Goal: Browse casually: Explore the website without a specific task or goal

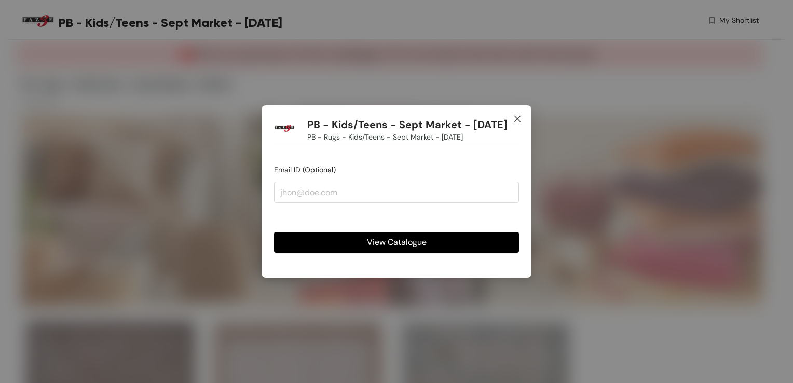
click at [519, 115] on icon "close" at bounding box center [518, 119] width 8 height 8
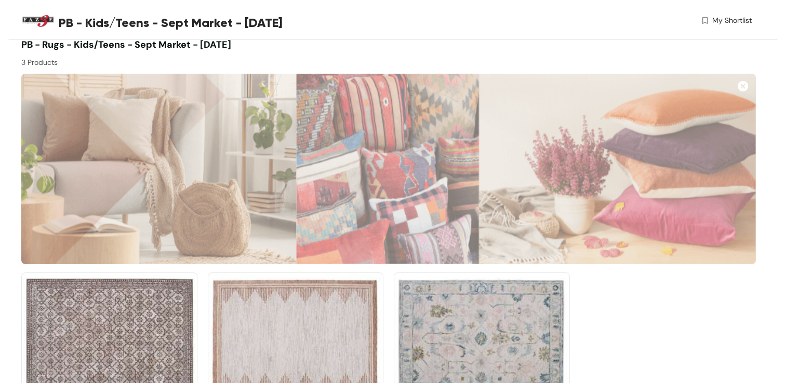
scroll to position [130, 0]
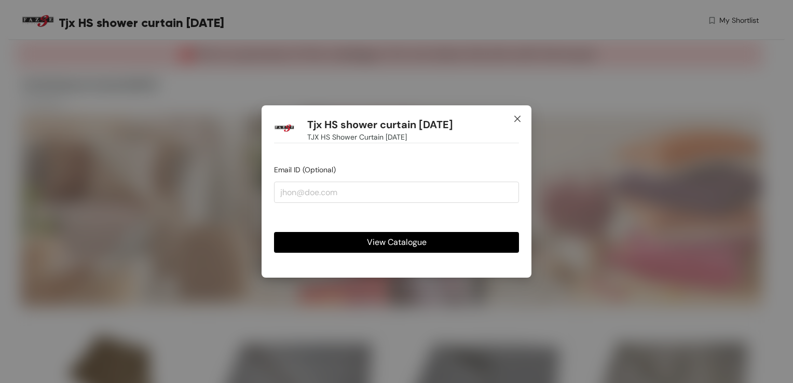
click at [516, 117] on icon "close" at bounding box center [518, 119] width 8 height 8
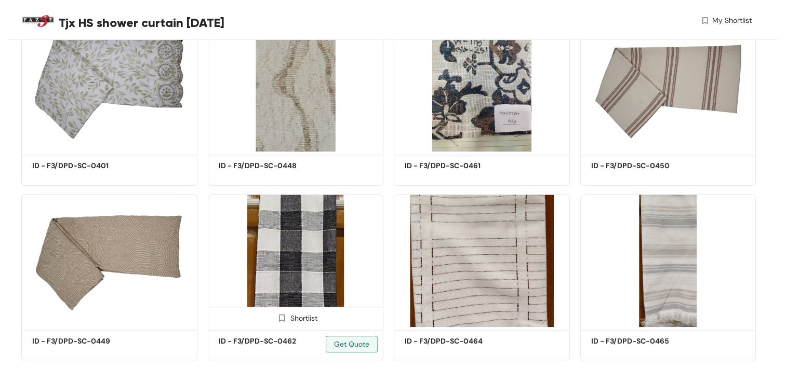
scroll to position [832, 0]
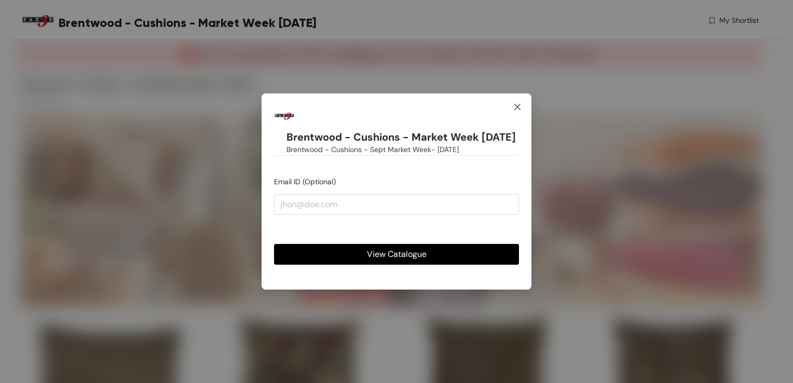
drag, startPoint x: 519, startPoint y: 97, endPoint x: 525, endPoint y: 125, distance: 29.2
click at [518, 103] on icon "close" at bounding box center [518, 107] width 8 height 8
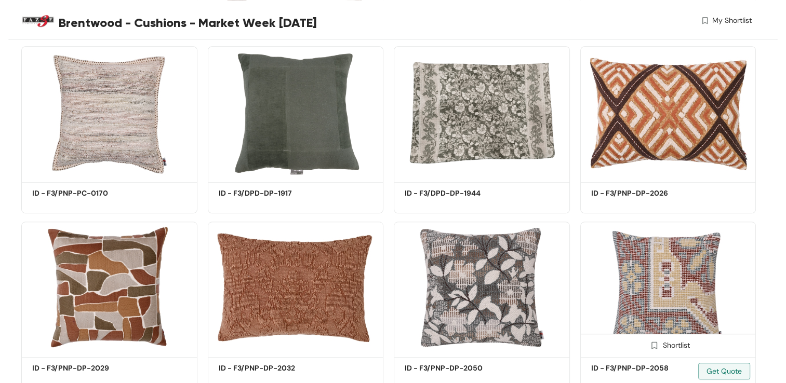
scroll to position [1007, 0]
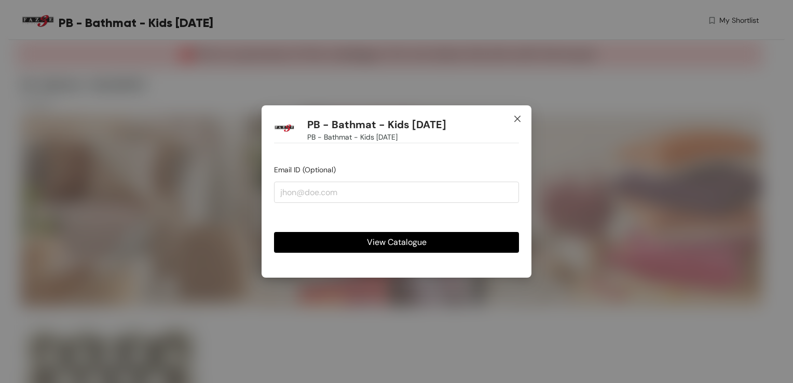
click at [517, 116] on icon "close" at bounding box center [518, 119] width 8 height 8
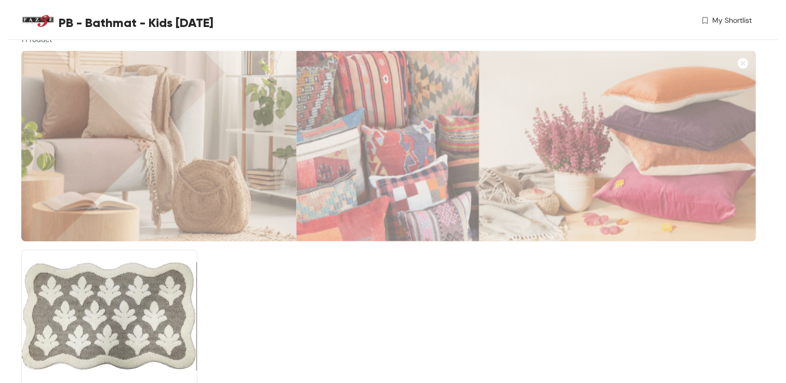
scroll to position [130, 0]
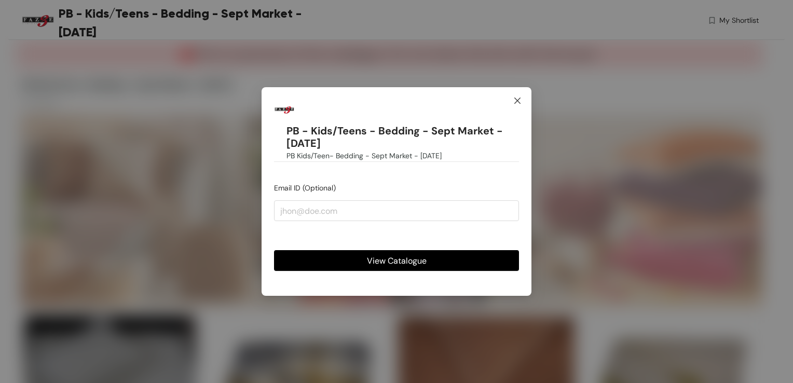
drag, startPoint x: 519, startPoint y: 99, endPoint x: 516, endPoint y: 104, distance: 6.1
click at [518, 99] on icon "close" at bounding box center [518, 101] width 8 height 8
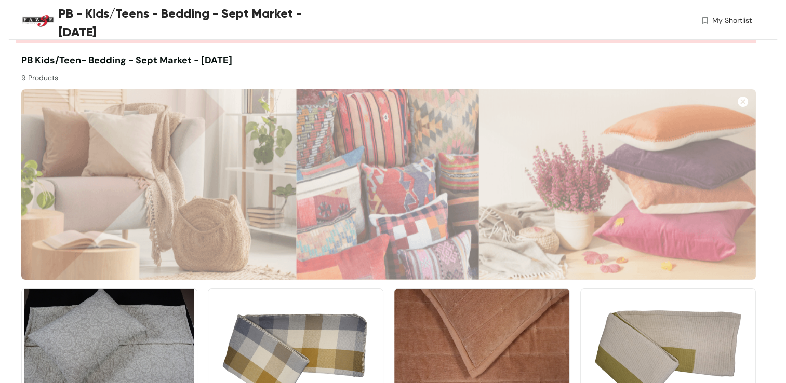
scroll to position [14, 0]
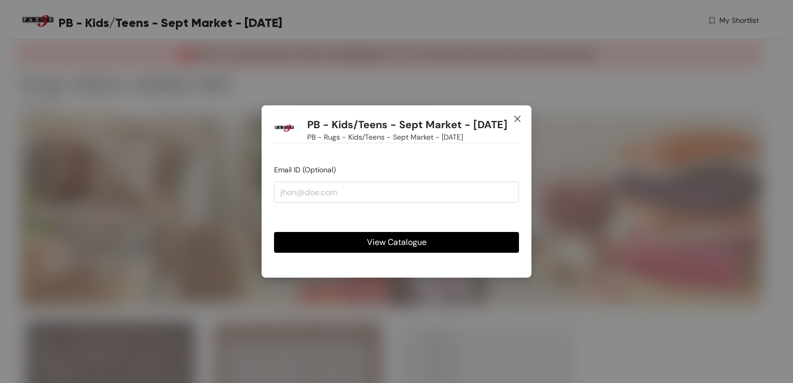
drag, startPoint x: 516, startPoint y: 106, endPoint x: 520, endPoint y: 142, distance: 36.0
click at [516, 115] on icon "close" at bounding box center [518, 119] width 8 height 8
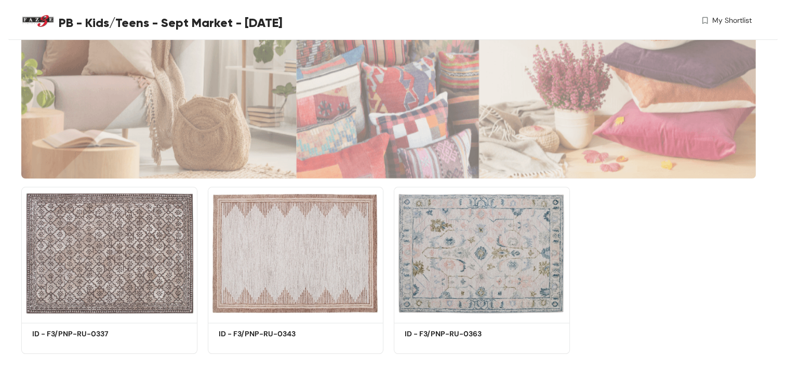
scroll to position [130, 0]
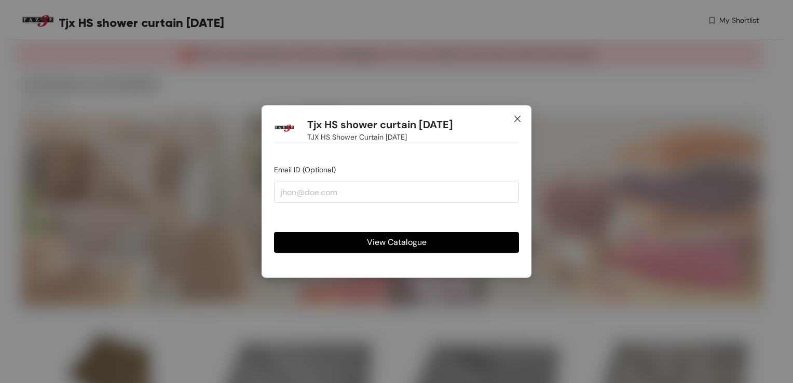
click at [519, 118] on icon "close" at bounding box center [518, 119] width 6 height 6
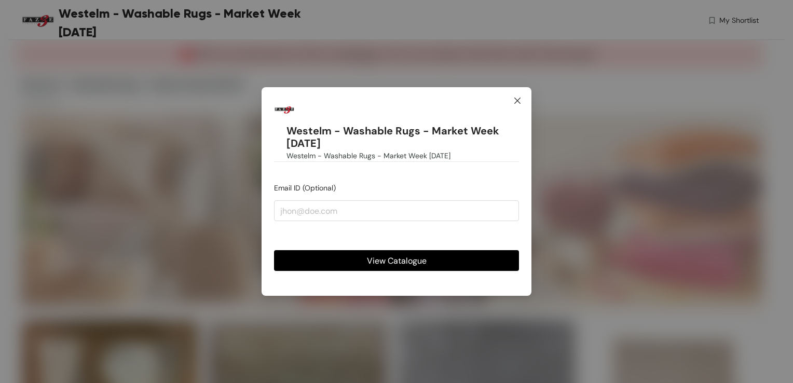
click at [517, 99] on icon "close" at bounding box center [518, 101] width 8 height 8
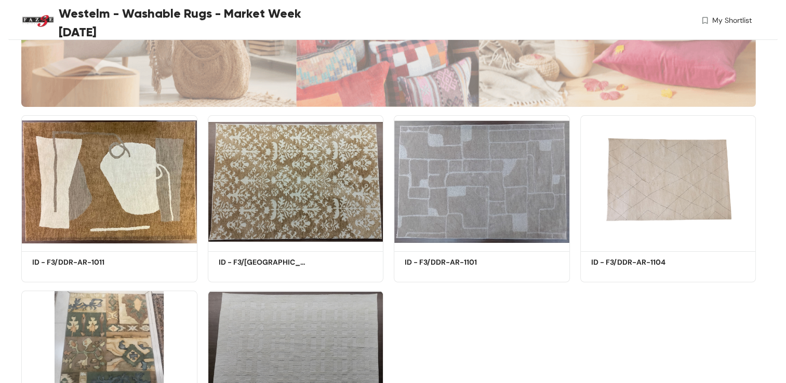
scroll to position [223, 0]
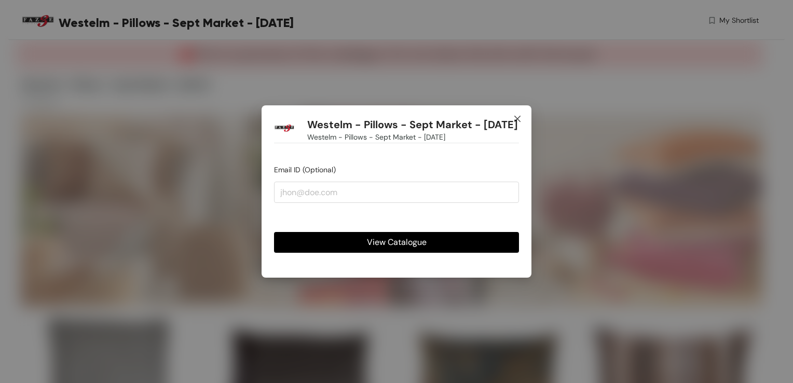
click at [515, 115] on icon "close" at bounding box center [518, 119] width 8 height 8
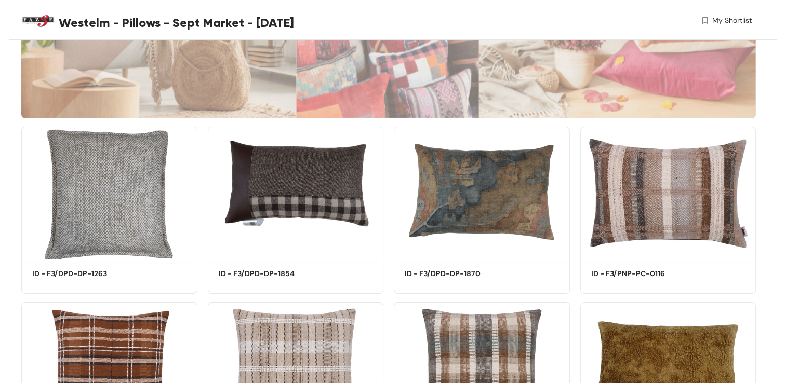
scroll to position [170, 0]
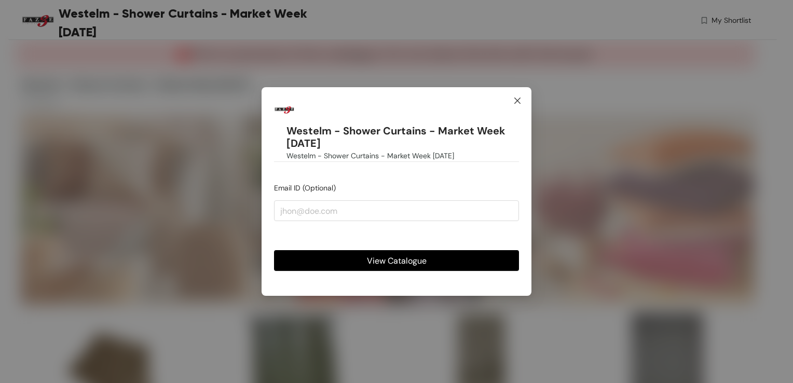
click at [517, 98] on icon "close" at bounding box center [518, 101] width 8 height 8
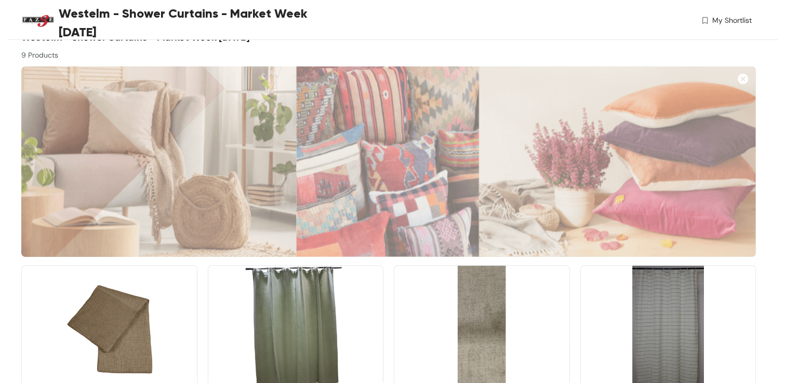
scroll to position [39, 0]
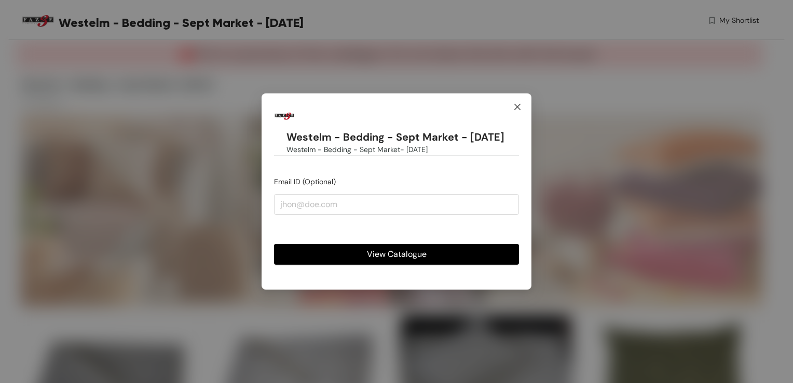
click at [518, 103] on icon "close" at bounding box center [518, 107] width 8 height 8
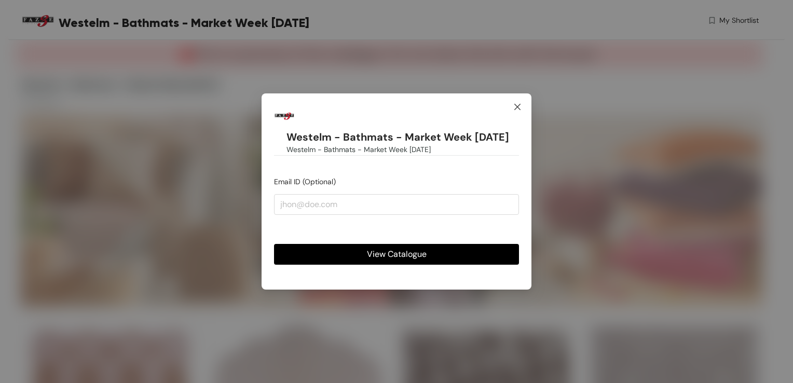
click at [518, 104] on icon "close" at bounding box center [518, 107] width 8 height 8
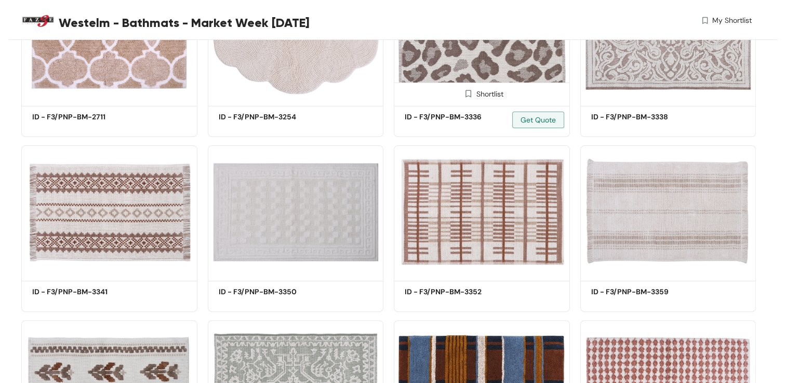
scroll to position [313, 0]
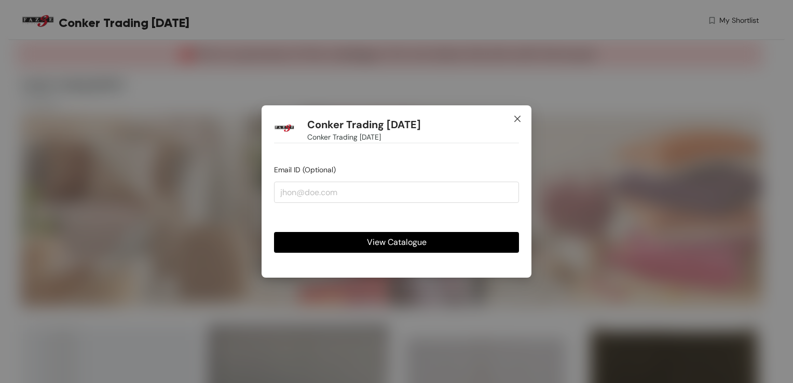
click at [514, 116] on icon "close" at bounding box center [518, 119] width 8 height 8
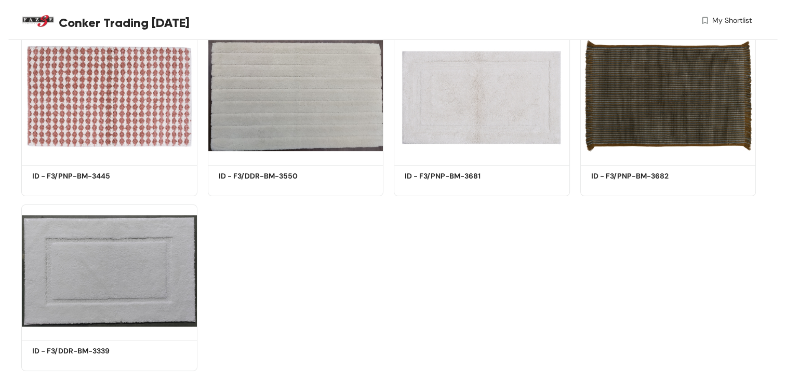
scroll to position [305, 0]
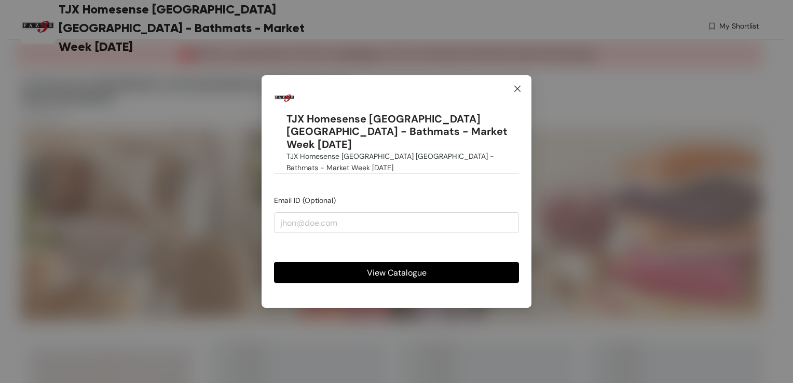
click at [517, 93] on icon "close" at bounding box center [518, 89] width 8 height 8
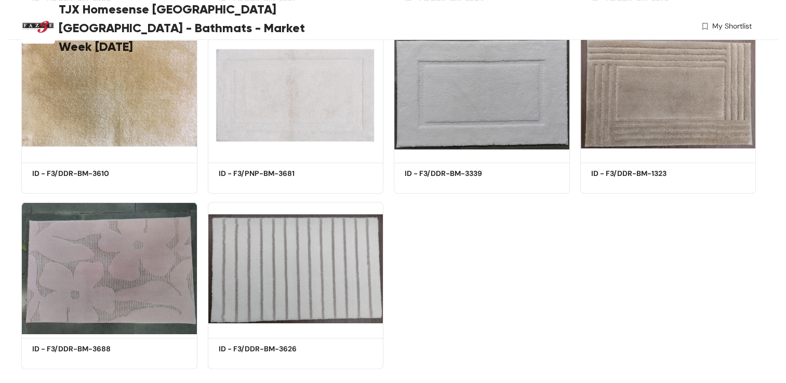
scroll to position [1183, 0]
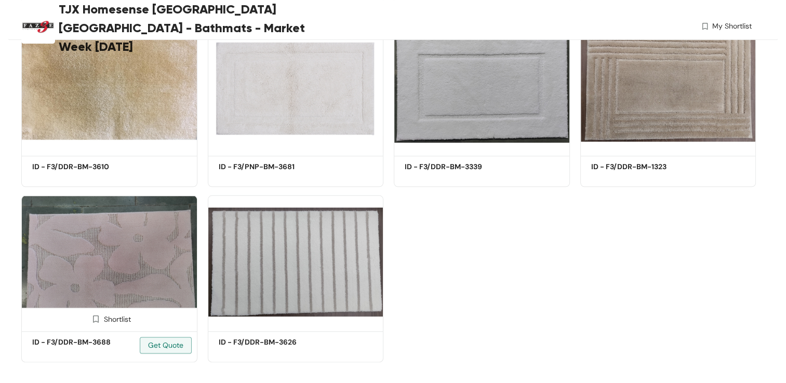
click at [127, 268] on img at bounding box center [109, 261] width 176 height 132
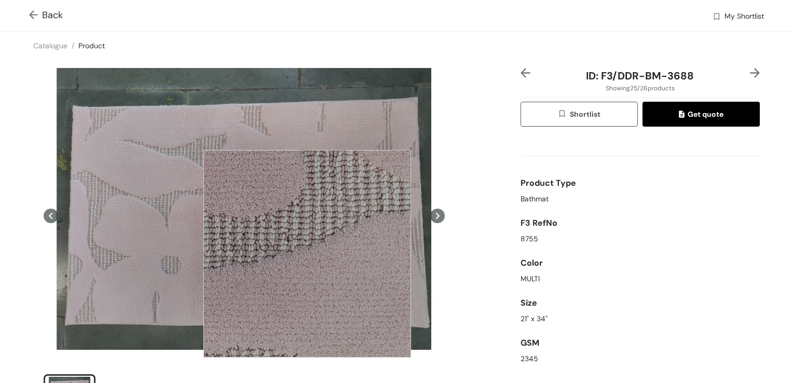
click at [307, 254] on div at bounding box center [308, 254] width 208 height 208
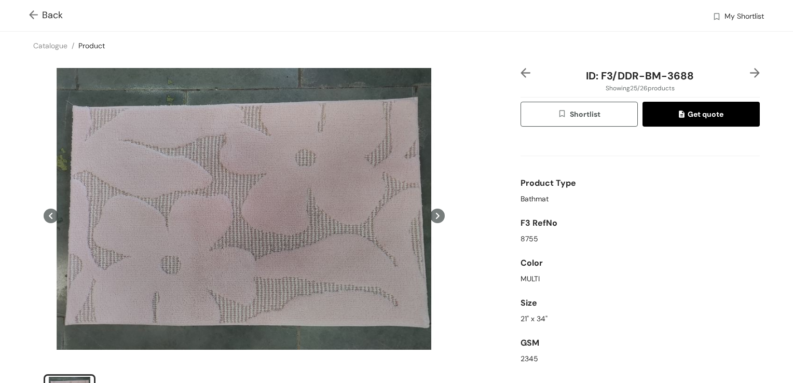
click at [32, 11] on img at bounding box center [35, 15] width 13 height 11
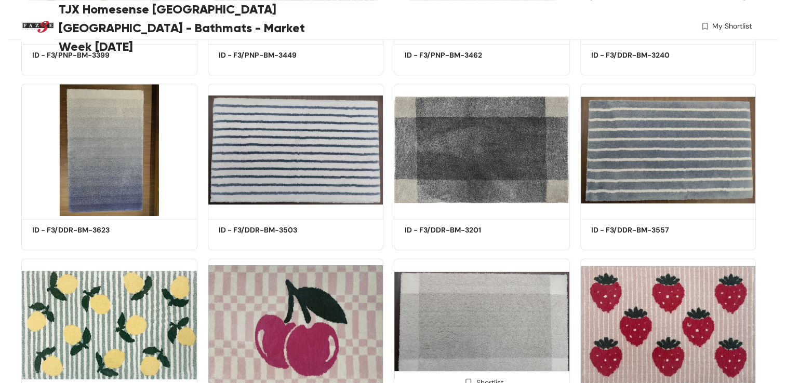
scroll to position [768, 0]
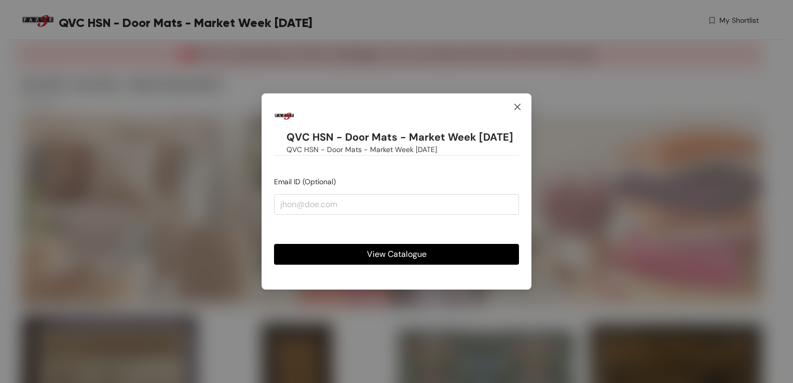
click at [515, 106] on icon "close" at bounding box center [518, 107] width 8 height 8
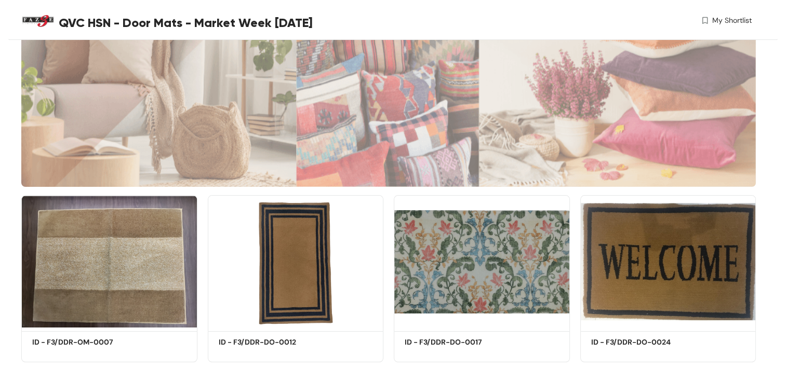
scroll to position [130, 0]
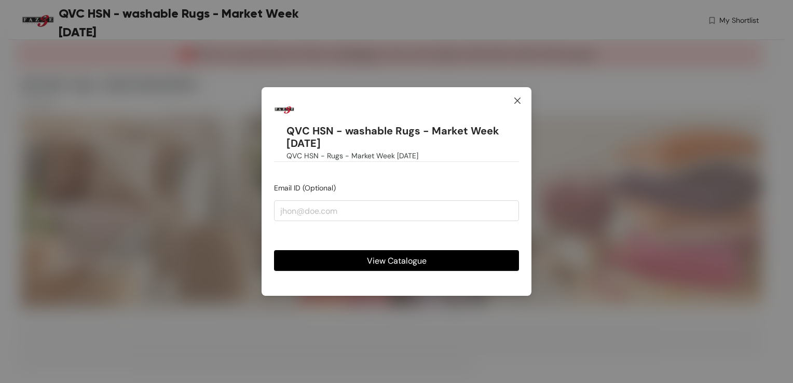
click at [517, 98] on icon "close" at bounding box center [518, 101] width 8 height 8
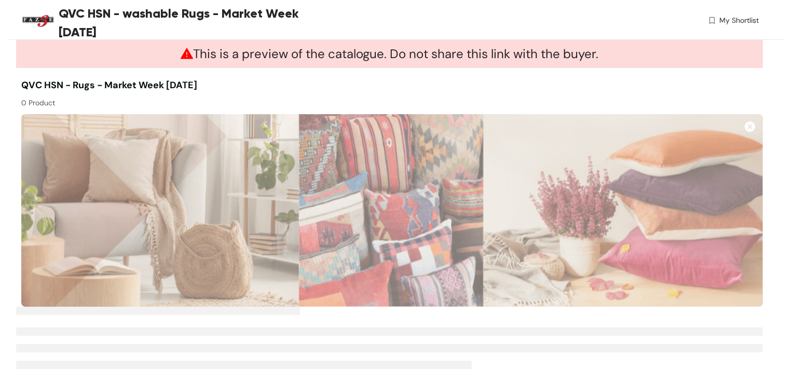
click at [374, 335] on li at bounding box center [389, 332] width 747 height 8
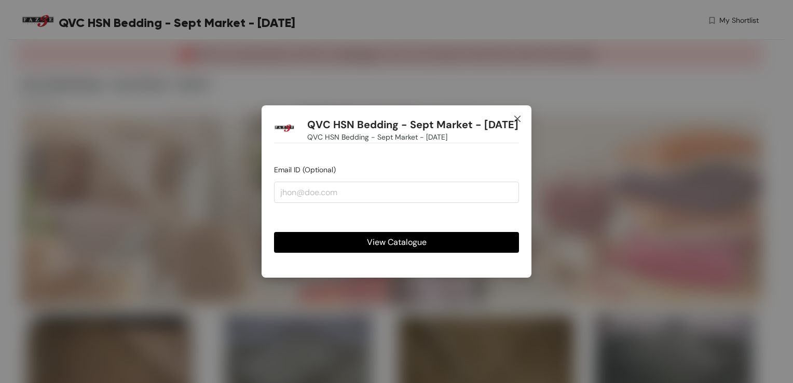
click at [517, 115] on icon "close" at bounding box center [518, 119] width 8 height 8
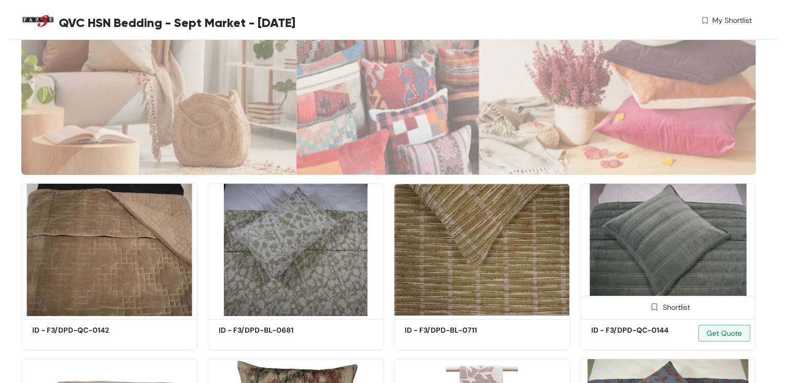
scroll to position [118, 0]
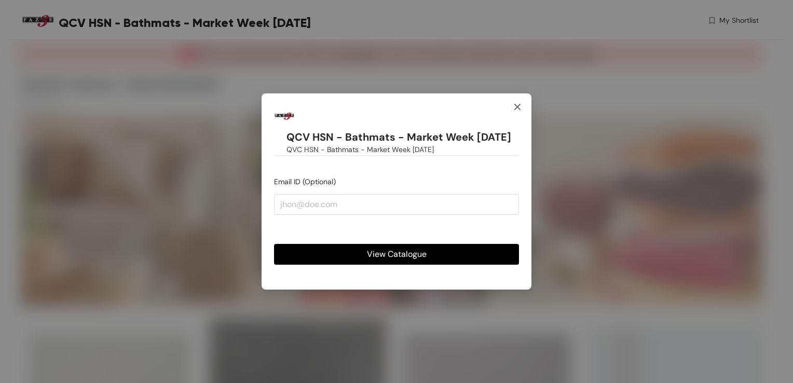
click at [518, 107] on icon "close" at bounding box center [518, 107] width 6 height 6
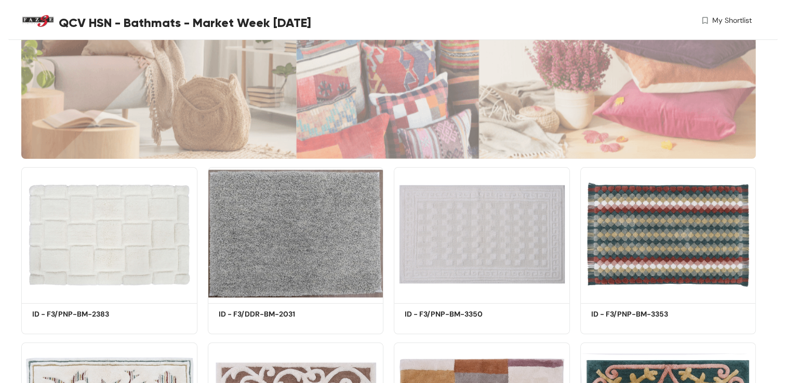
scroll to position [137, 0]
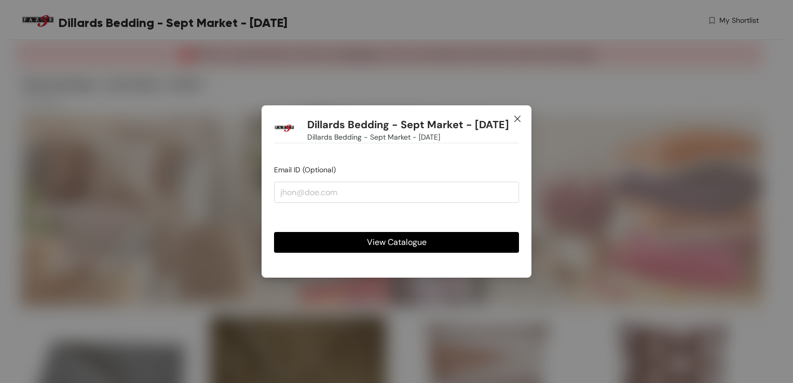
click at [513, 105] on span "Close" at bounding box center [518, 119] width 28 height 28
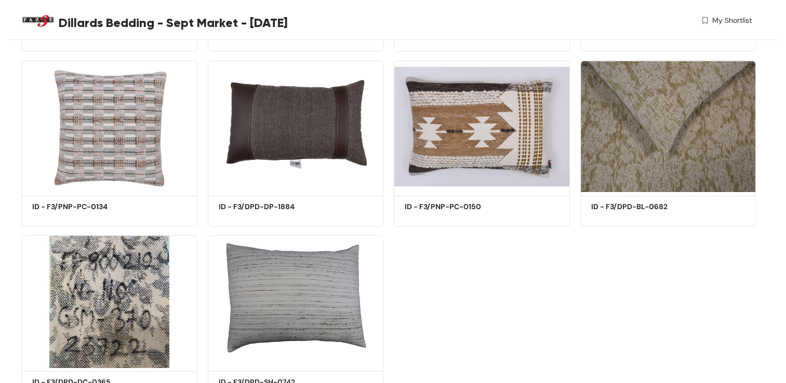
scroll to position [429, 0]
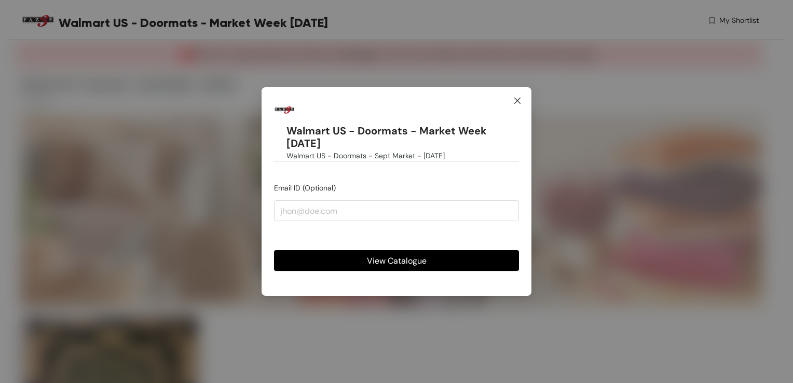
click at [516, 100] on icon "close" at bounding box center [518, 101] width 8 height 8
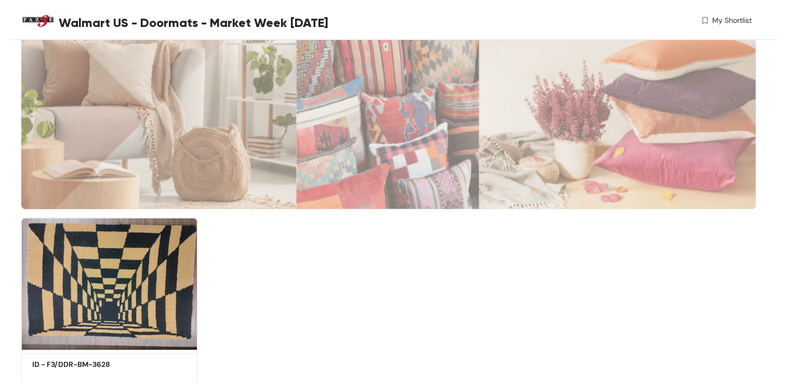
scroll to position [78, 0]
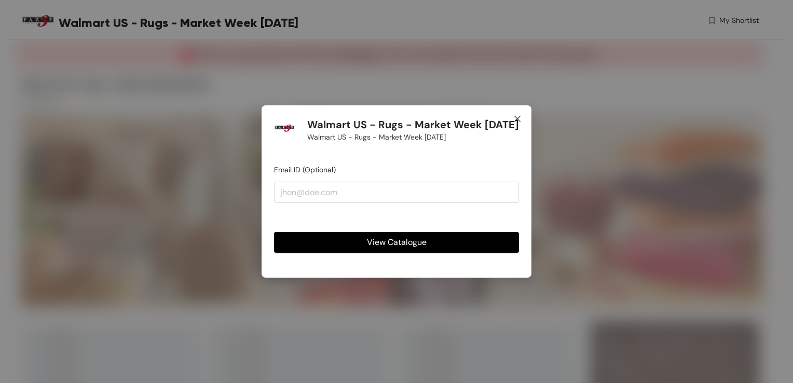
click at [515, 115] on icon "close" at bounding box center [518, 119] width 8 height 8
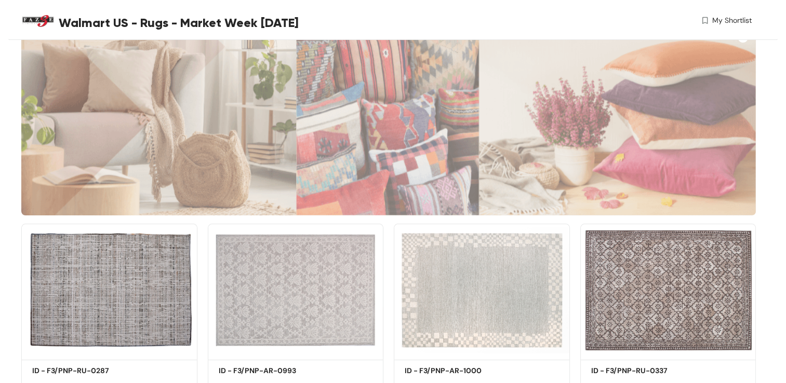
scroll to position [73, 0]
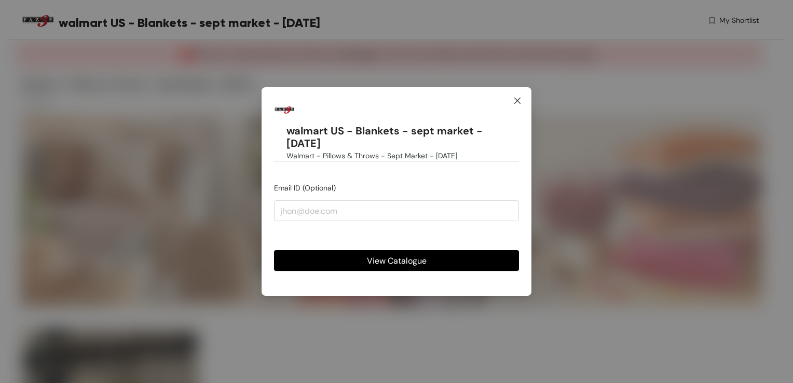
click at [518, 101] on icon "close" at bounding box center [518, 101] width 6 height 6
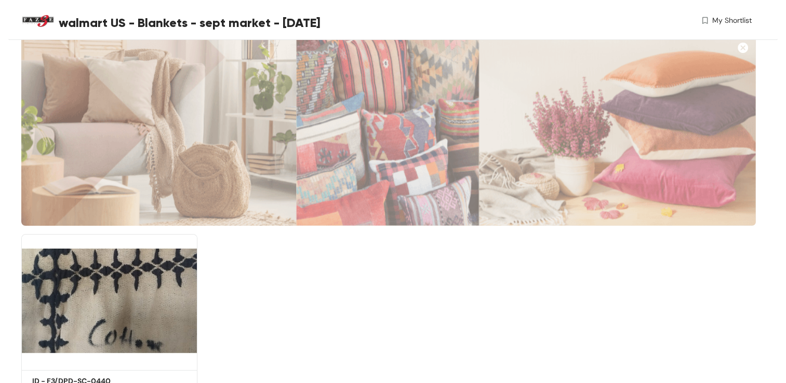
scroll to position [130, 0]
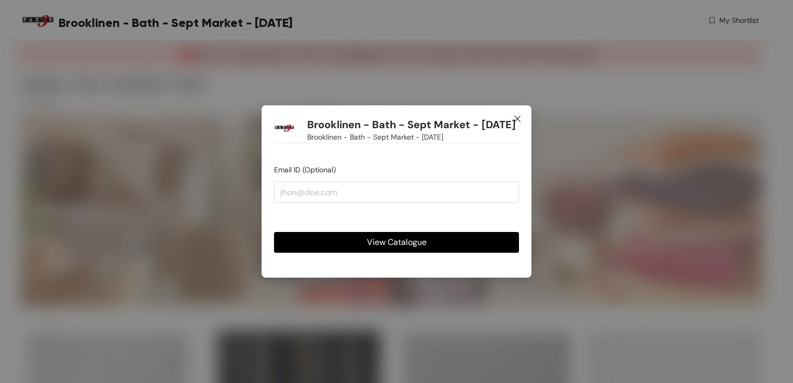
click at [521, 115] on icon "close" at bounding box center [518, 119] width 8 height 8
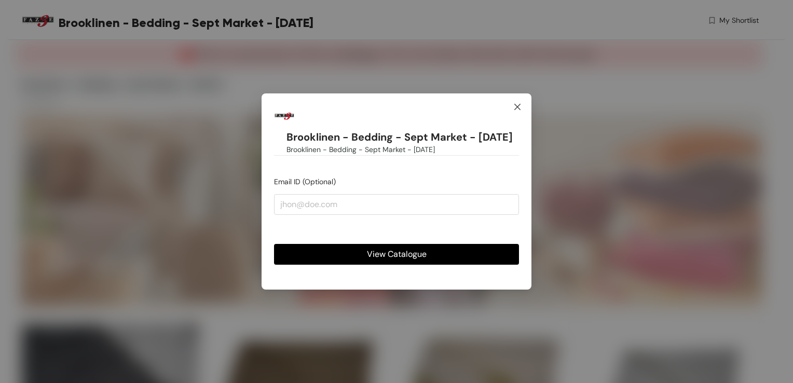
click at [518, 103] on icon "close" at bounding box center [518, 107] width 8 height 8
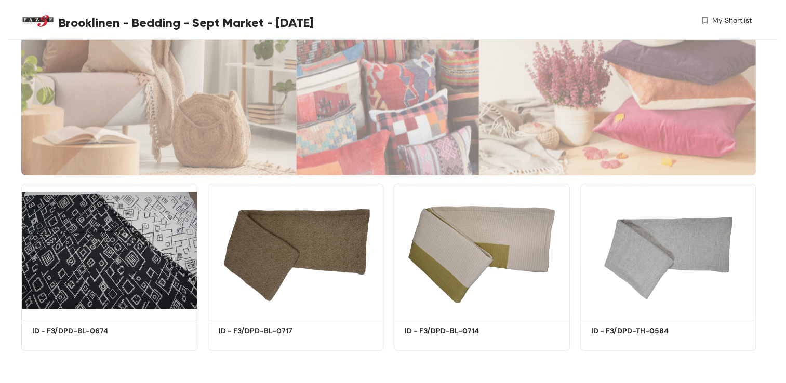
scroll to position [130, 0]
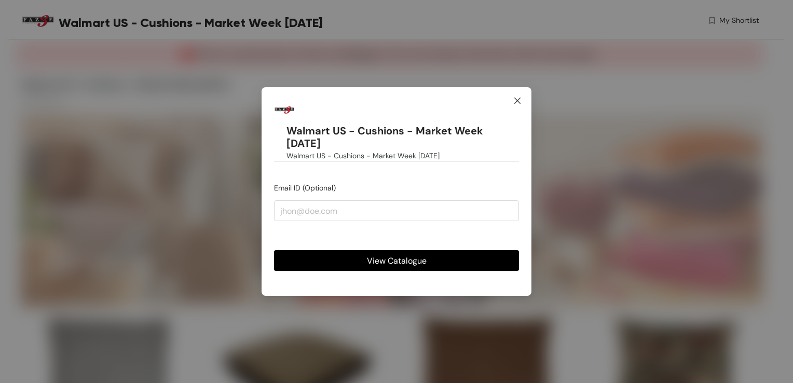
click at [517, 100] on icon "close" at bounding box center [518, 101] width 6 height 6
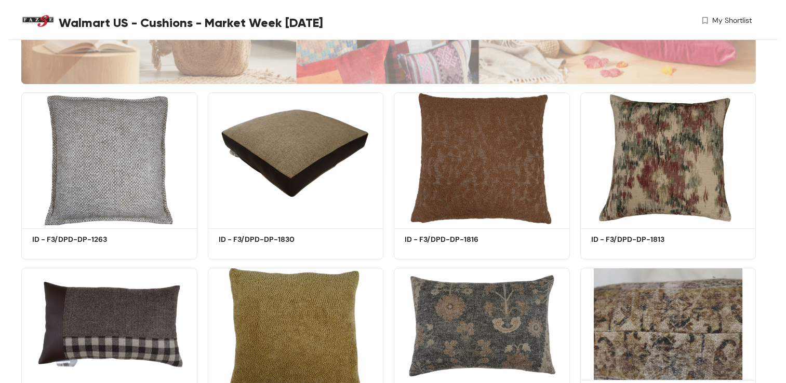
scroll to position [197, 0]
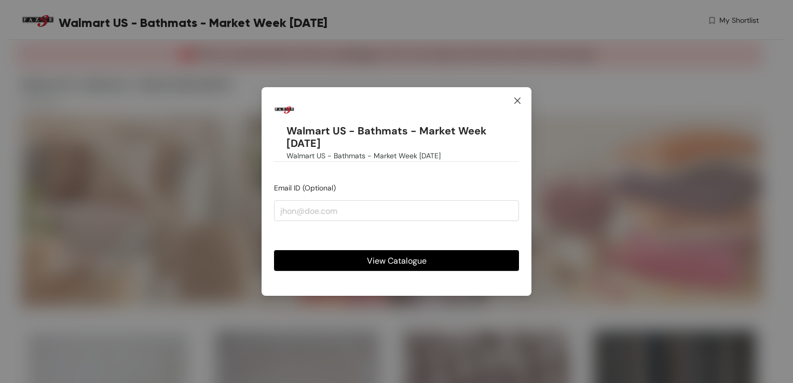
click at [515, 101] on icon "close" at bounding box center [518, 101] width 8 height 8
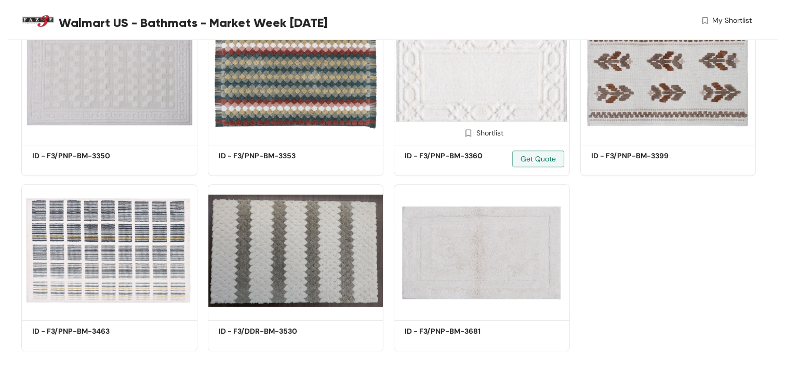
scroll to position [481, 0]
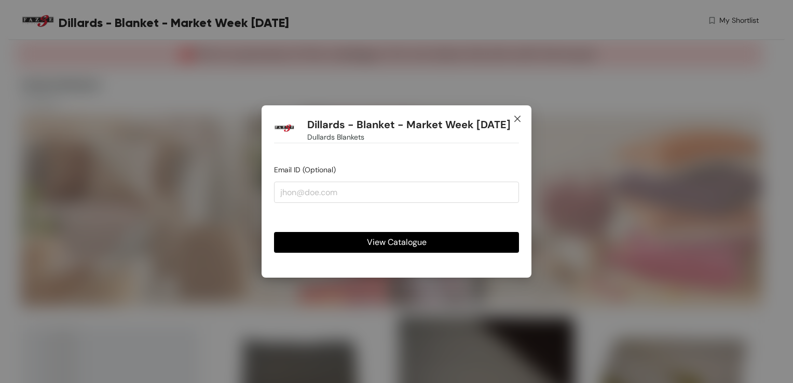
click at [518, 116] on icon "close" at bounding box center [518, 119] width 8 height 8
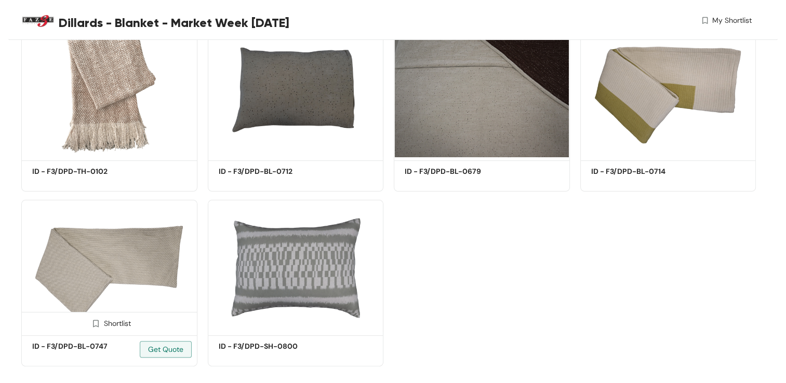
scroll to position [305, 0]
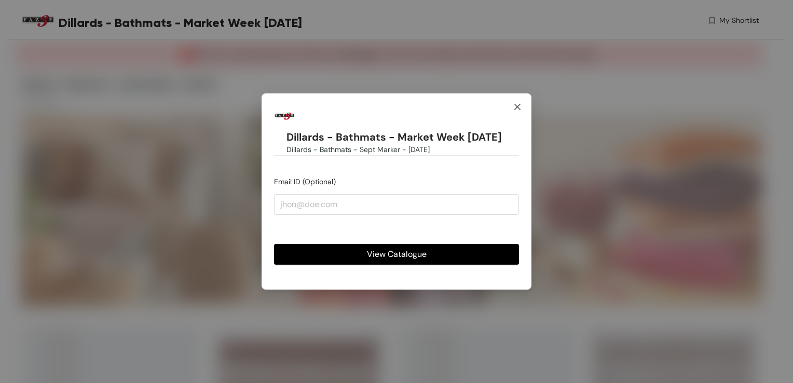
click at [517, 107] on icon "close" at bounding box center [518, 107] width 6 height 6
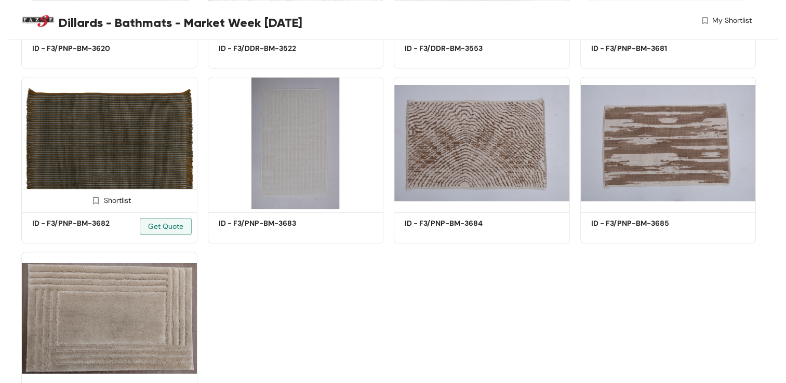
scroll to position [780, 0]
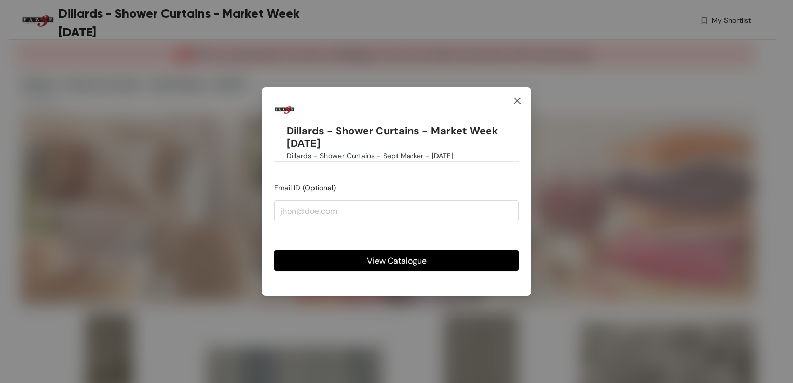
click at [517, 100] on icon "close" at bounding box center [518, 101] width 8 height 8
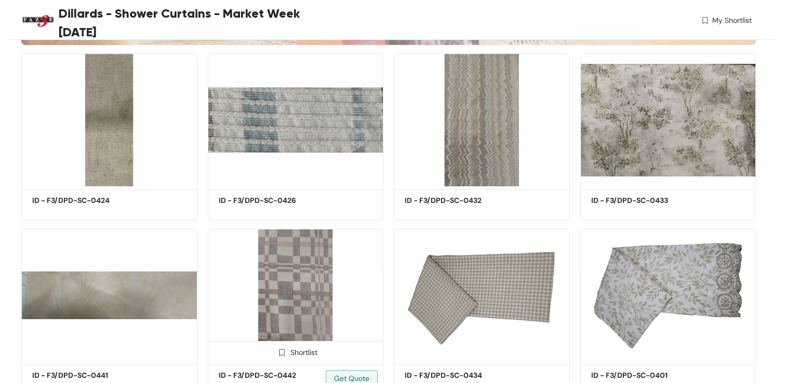
scroll to position [241, 0]
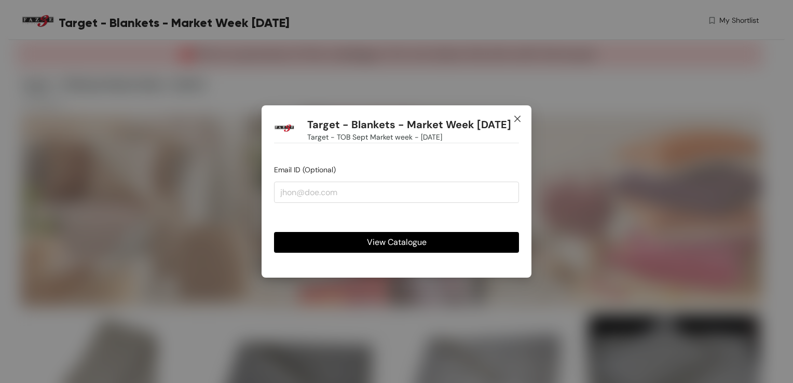
click at [515, 117] on icon "close" at bounding box center [518, 119] width 6 height 6
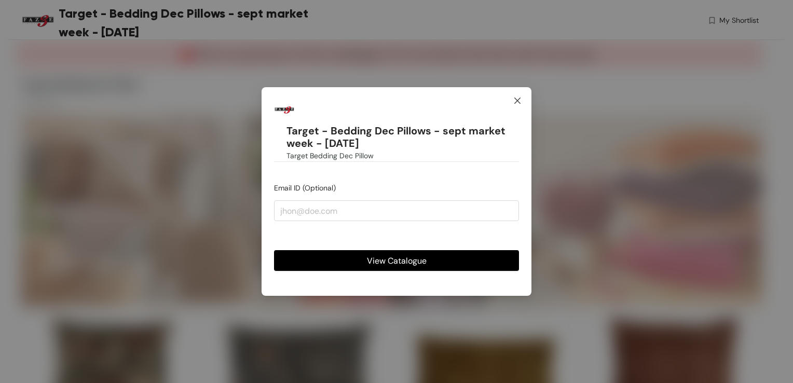
click at [517, 101] on icon "close" at bounding box center [518, 101] width 8 height 8
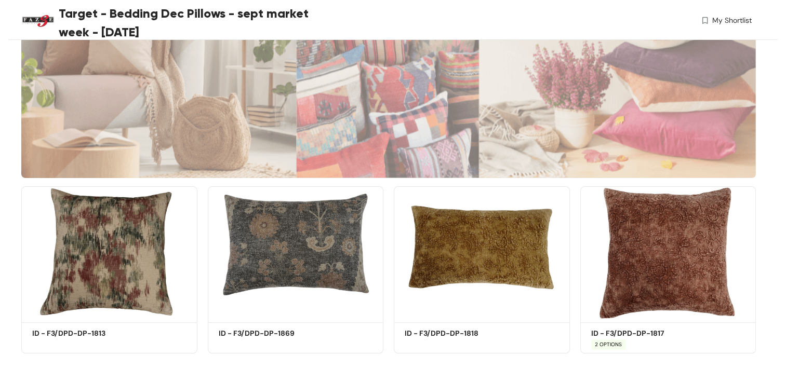
scroll to position [130, 0]
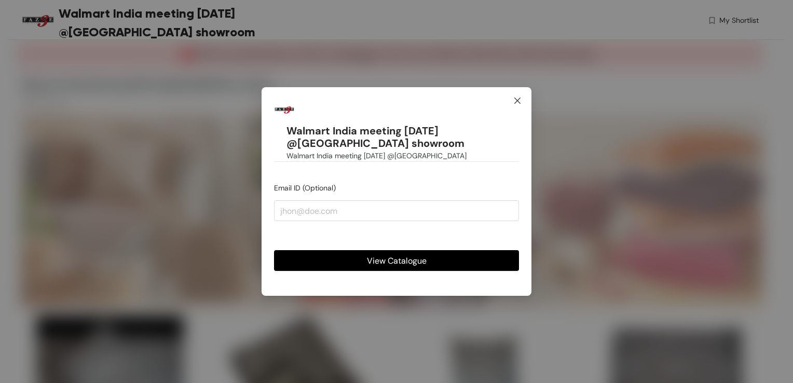
click at [518, 98] on icon "close" at bounding box center [518, 101] width 8 height 8
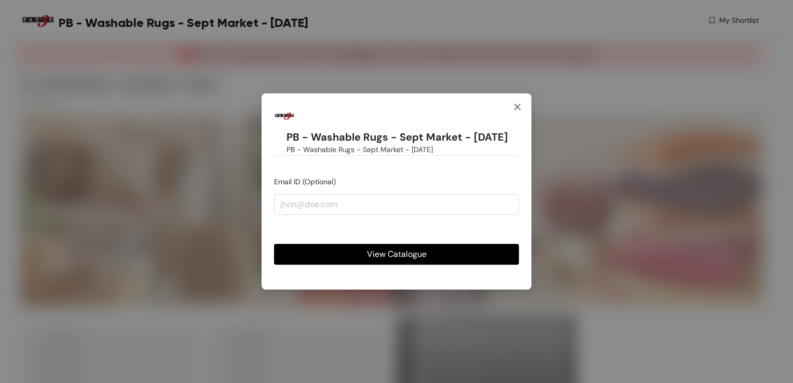
click at [519, 103] on icon "close" at bounding box center [518, 107] width 8 height 8
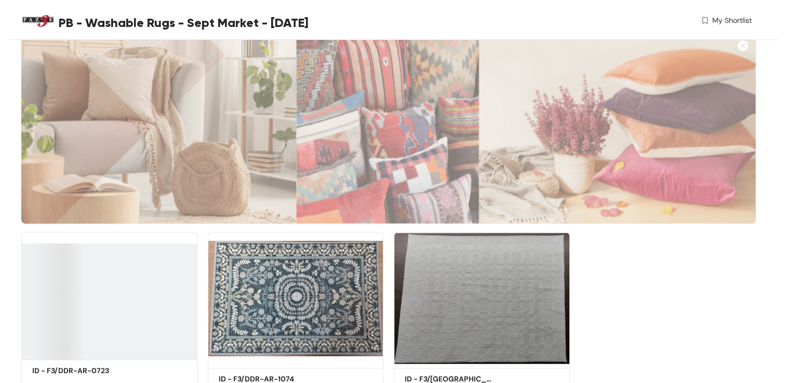
scroll to position [130, 0]
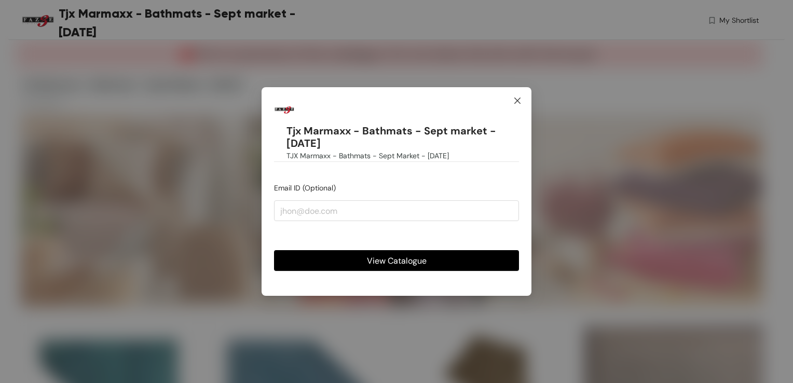
click at [515, 100] on icon "close" at bounding box center [518, 101] width 8 height 8
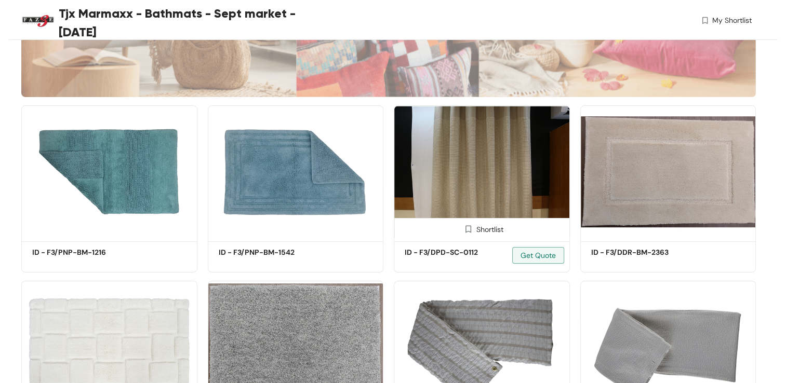
scroll to position [156, 0]
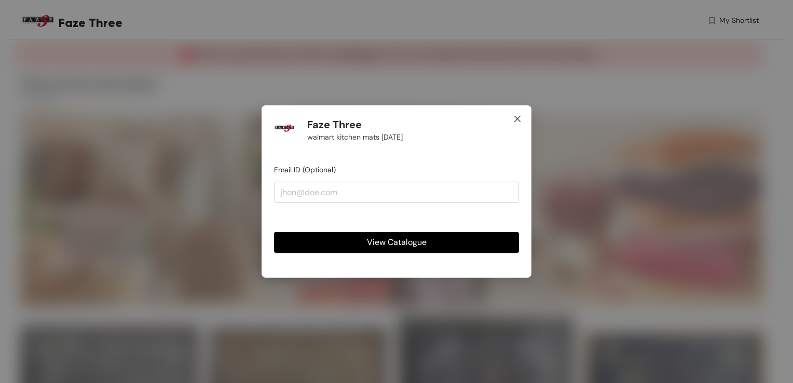
click at [516, 121] on icon "close" at bounding box center [518, 119] width 6 height 6
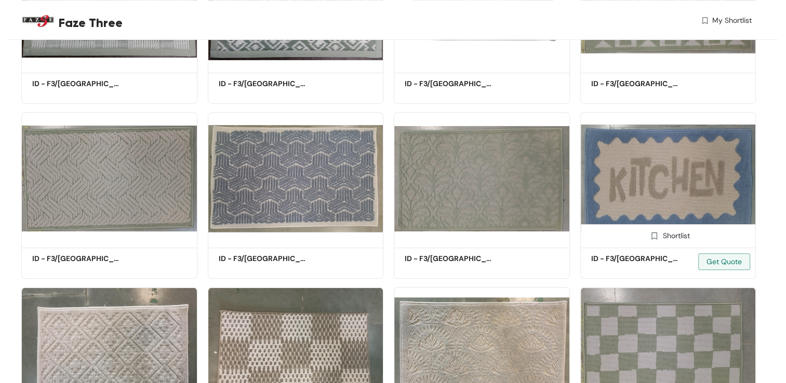
scroll to position [727, 0]
